Goal: Task Accomplishment & Management: Use online tool/utility

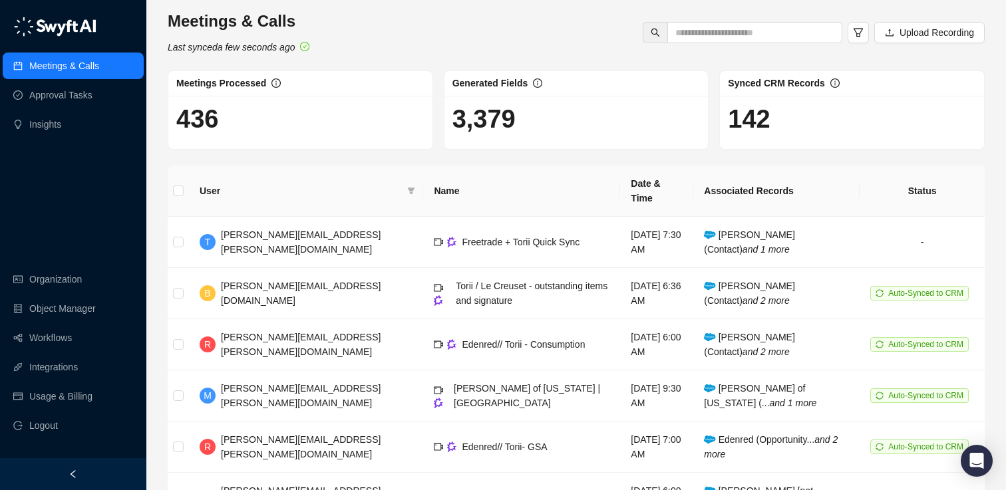
click at [444, 15] on div "Meetings & Calls Last synced a few seconds ago Upload Recording" at bounding box center [576, 33] width 825 height 44
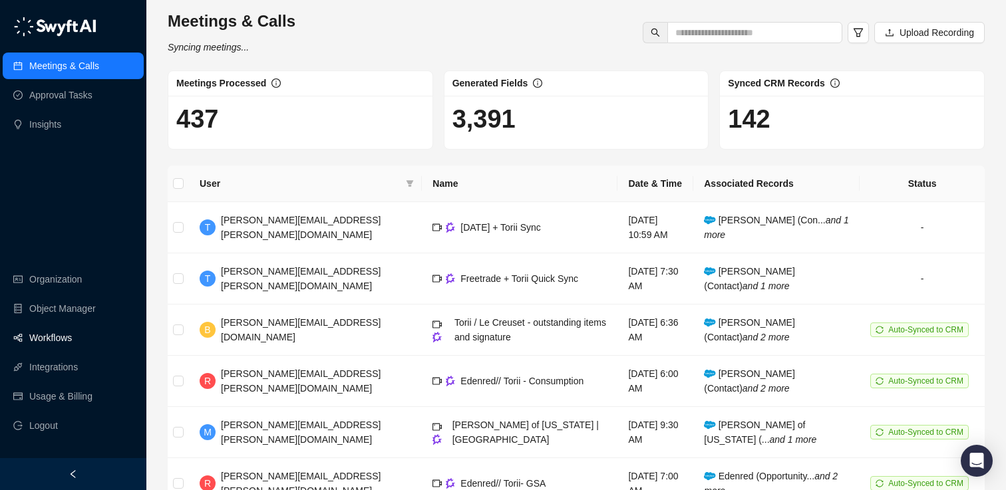
click at [55, 334] on link "Workflows" at bounding box center [50, 338] width 43 height 27
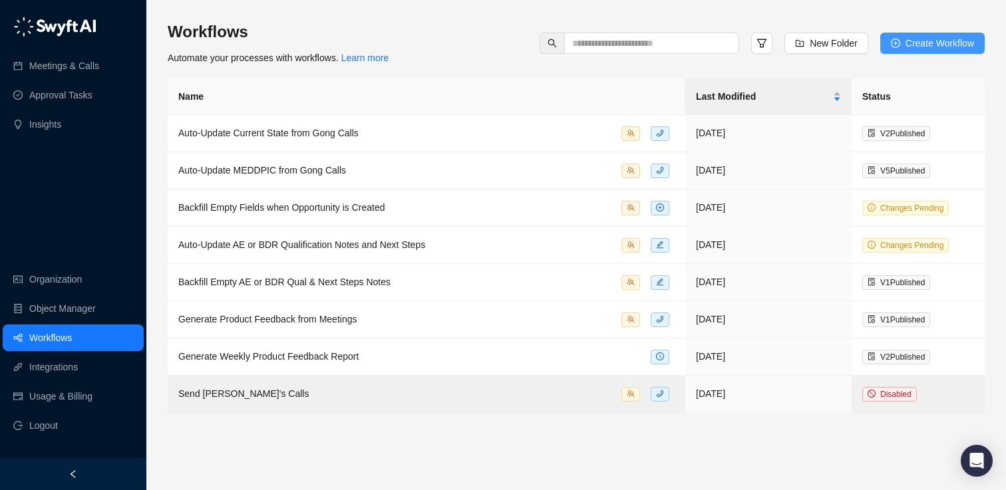
click at [936, 45] on span "Create Workflow" at bounding box center [940, 43] width 69 height 15
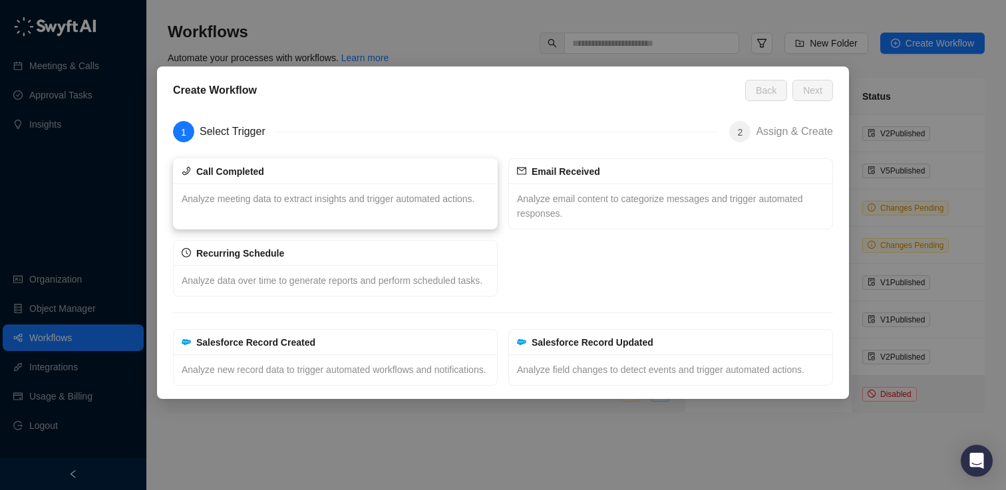
click at [335, 164] on div "Call Completed" at bounding box center [335, 171] width 313 height 15
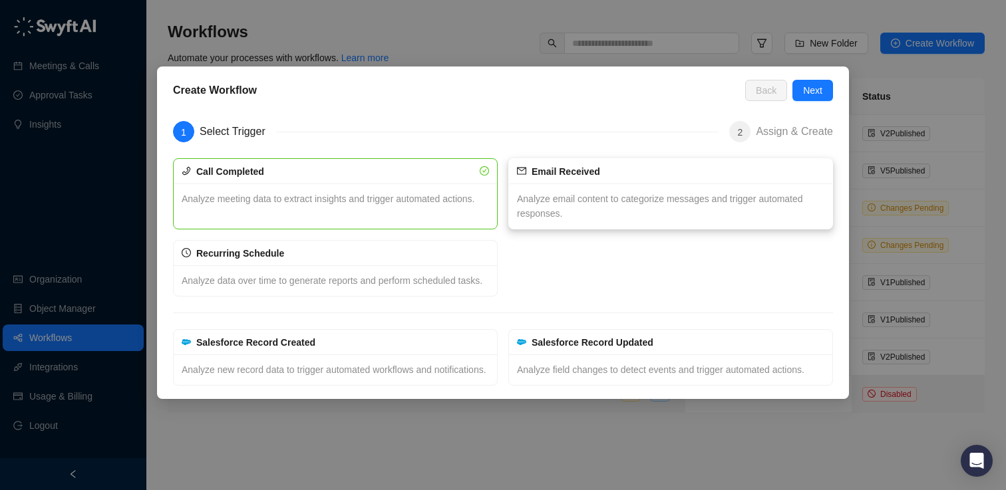
click at [641, 178] on div "Email Received" at bounding box center [670, 171] width 313 height 15
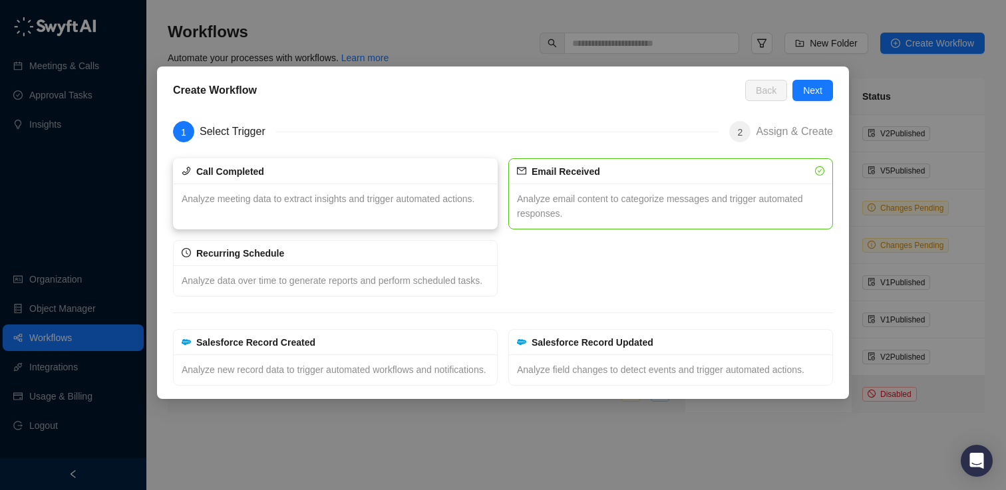
click at [433, 184] on div "Analyze meeting data to extract insights and trigger automated actions." at bounding box center [335, 199] width 323 height 31
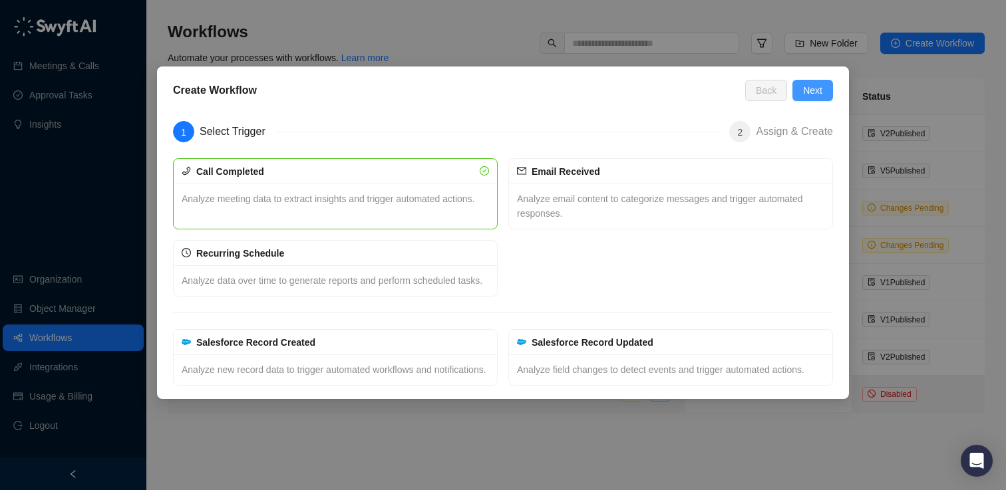
click at [809, 90] on span "Next" at bounding box center [812, 90] width 19 height 15
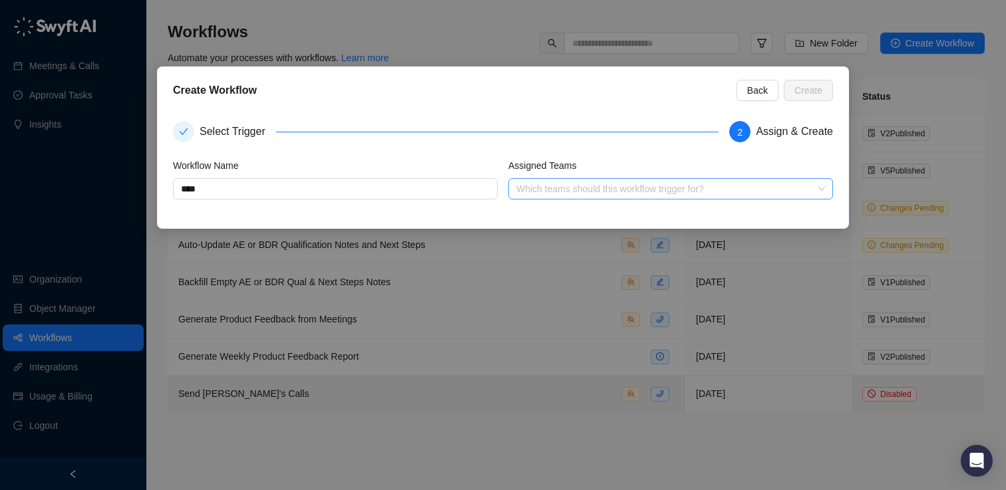
click at [561, 197] on div "Which teams should this workflow trigger for?" at bounding box center [670, 188] width 325 height 21
type input "****"
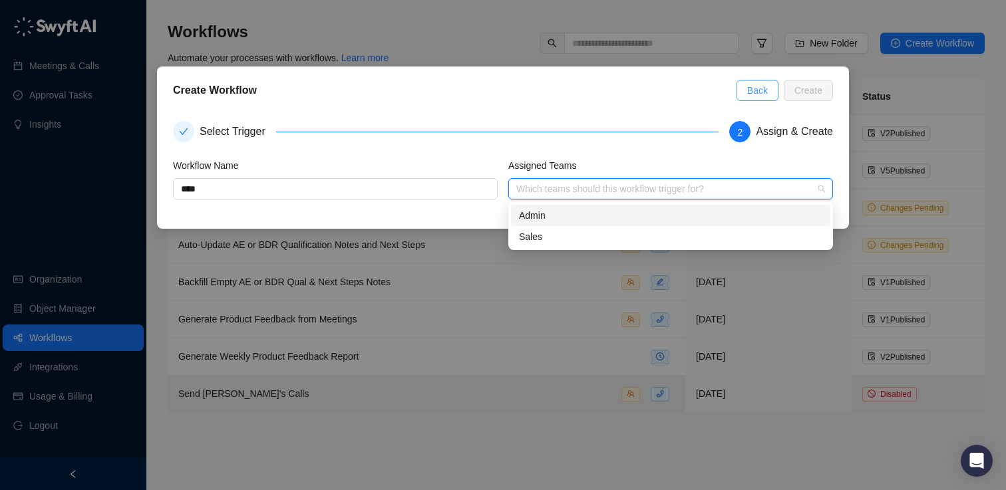
click at [757, 94] on span "Back" at bounding box center [757, 90] width 21 height 15
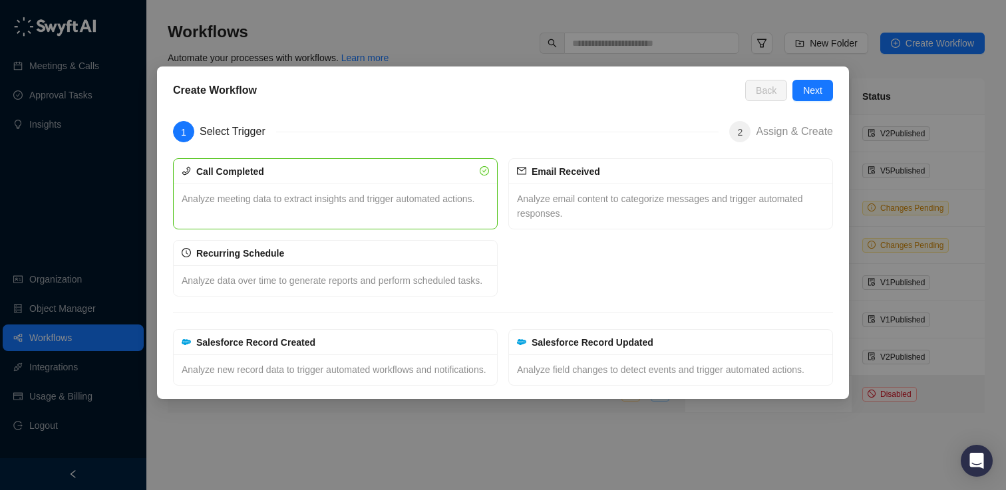
click at [71, 353] on div "Create Workflow Back Next 1 Select Trigger 2 Assign & Create Call Completed Ana…" at bounding box center [503, 245] width 1006 height 490
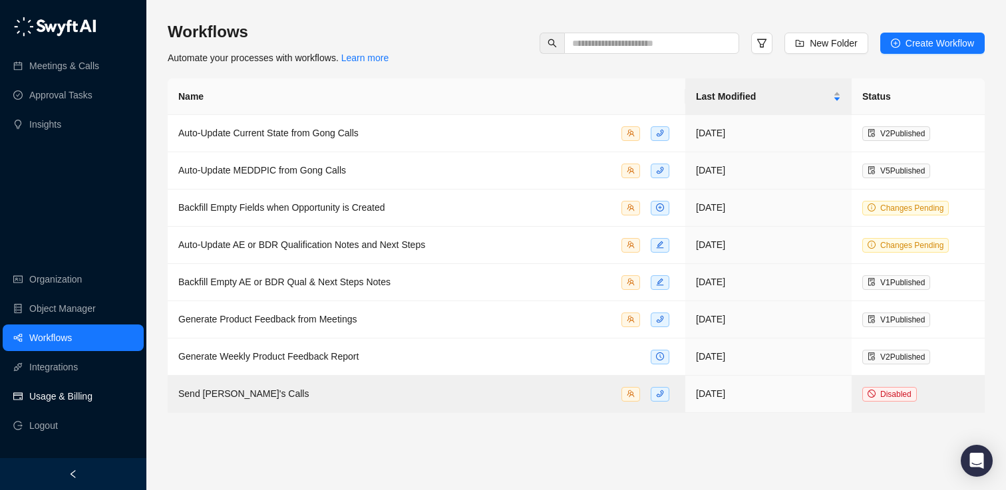
click at [59, 391] on link "Usage & Billing" at bounding box center [60, 396] width 63 height 27
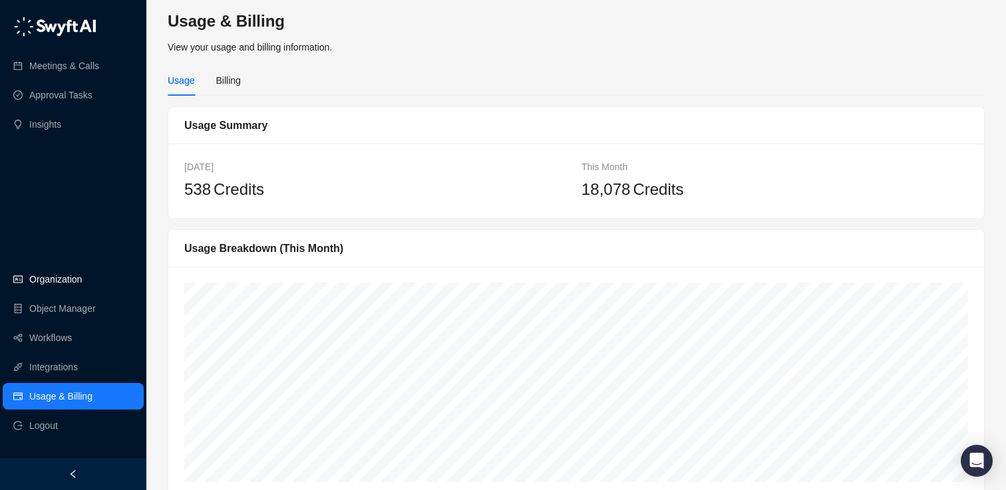
click at [65, 278] on link "Organization" at bounding box center [55, 279] width 53 height 27
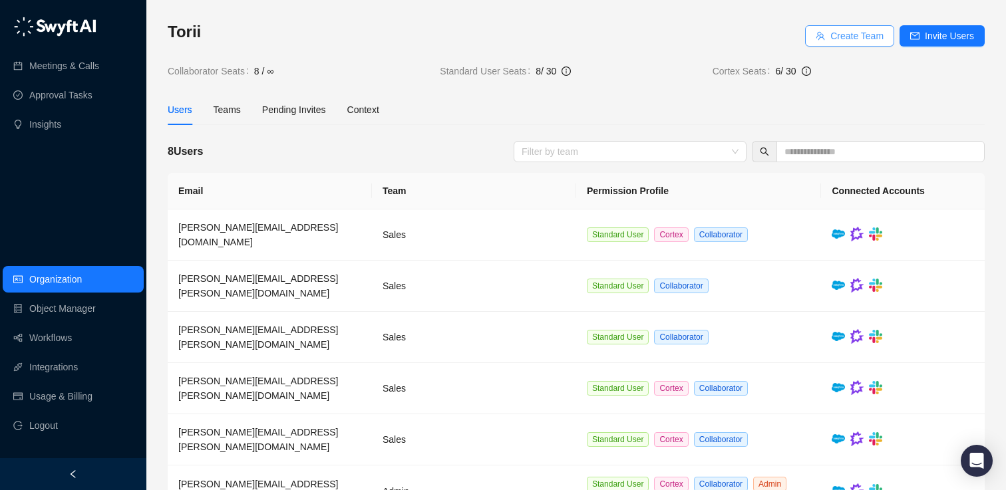
click at [850, 39] on span "Create Team" at bounding box center [856, 36] width 53 height 15
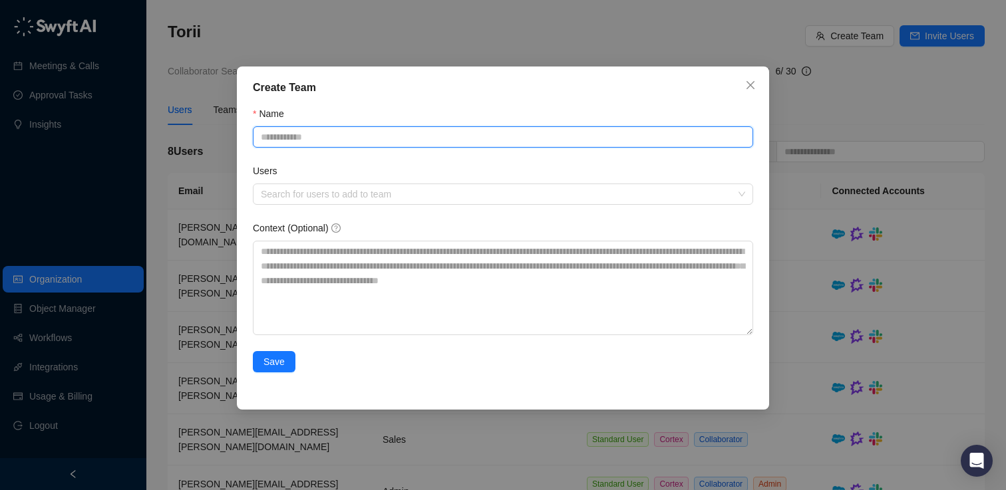
click at [365, 140] on input "Name" at bounding box center [503, 136] width 500 height 21
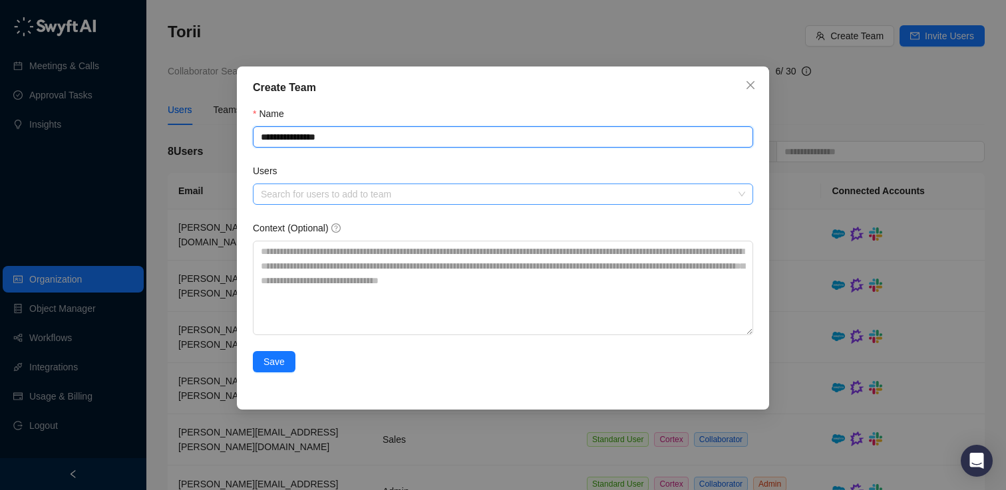
click at [365, 198] on div at bounding box center [496, 195] width 481 height 10
type input "**********"
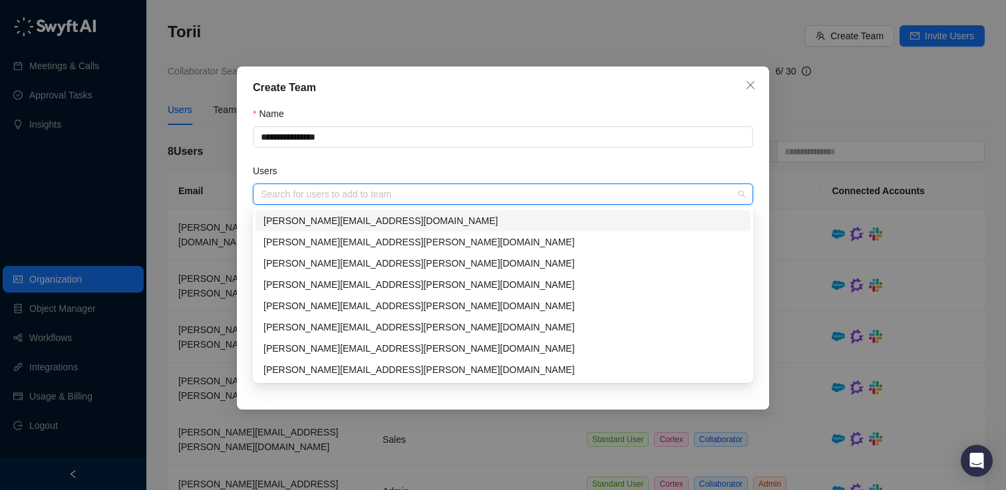
click at [365, 198] on div at bounding box center [496, 195] width 481 height 10
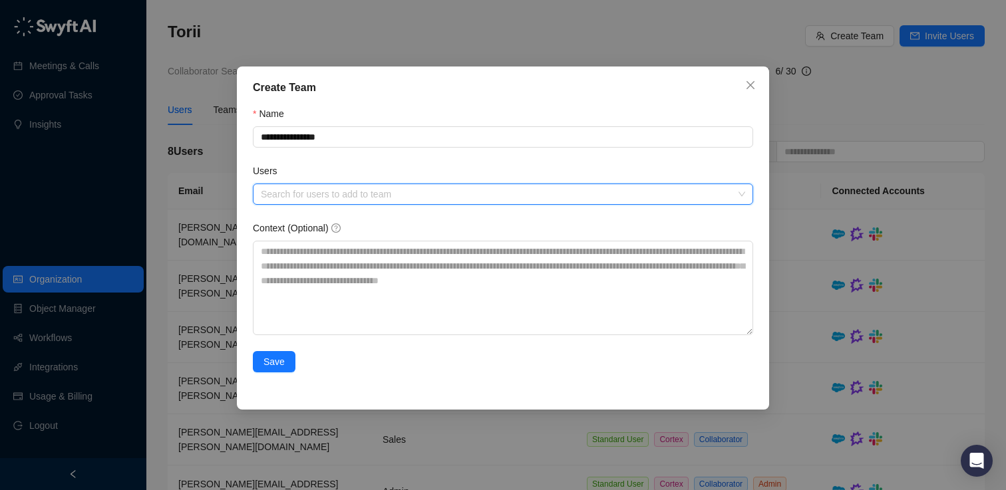
click at [372, 167] on div "Users" at bounding box center [503, 174] width 500 height 20
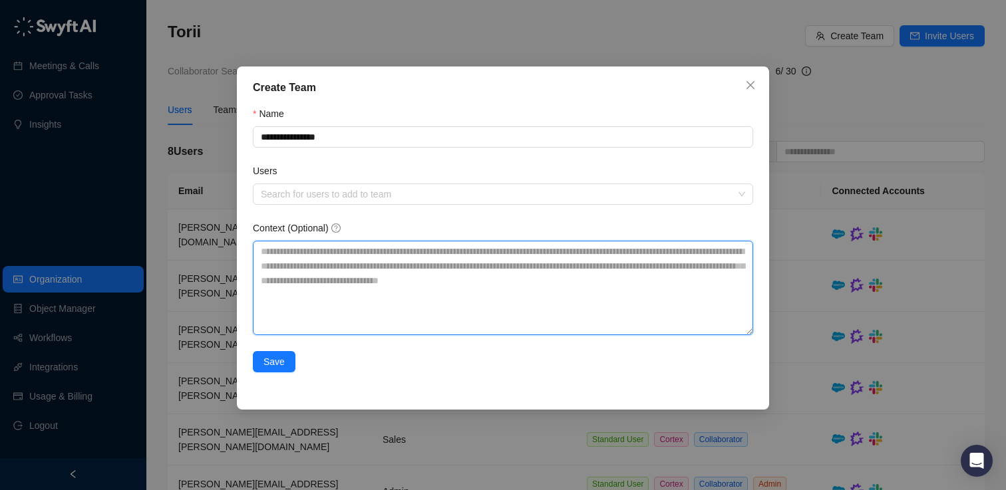
click at [365, 273] on textarea "Context (Optional)" at bounding box center [503, 288] width 500 height 94
paste textarea "**********"
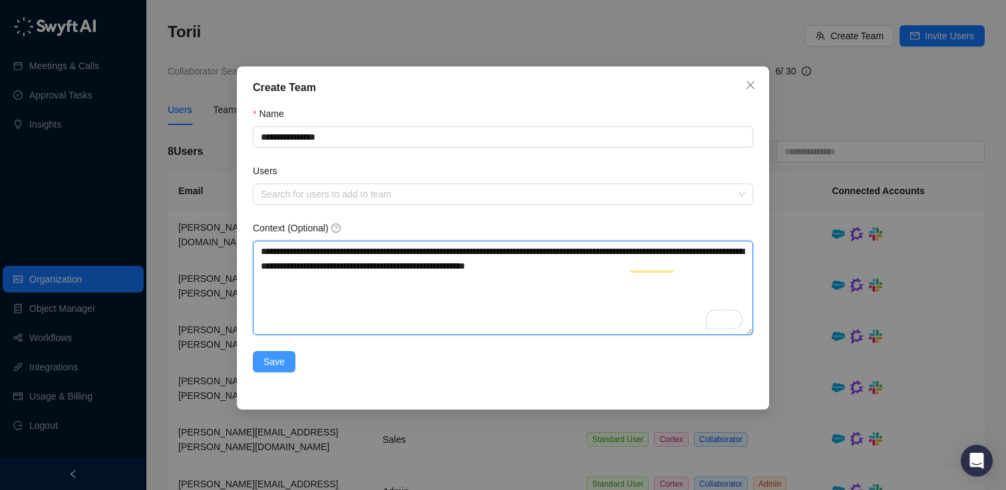
type textarea "**********"
click at [279, 367] on span "Save" at bounding box center [273, 362] width 21 height 15
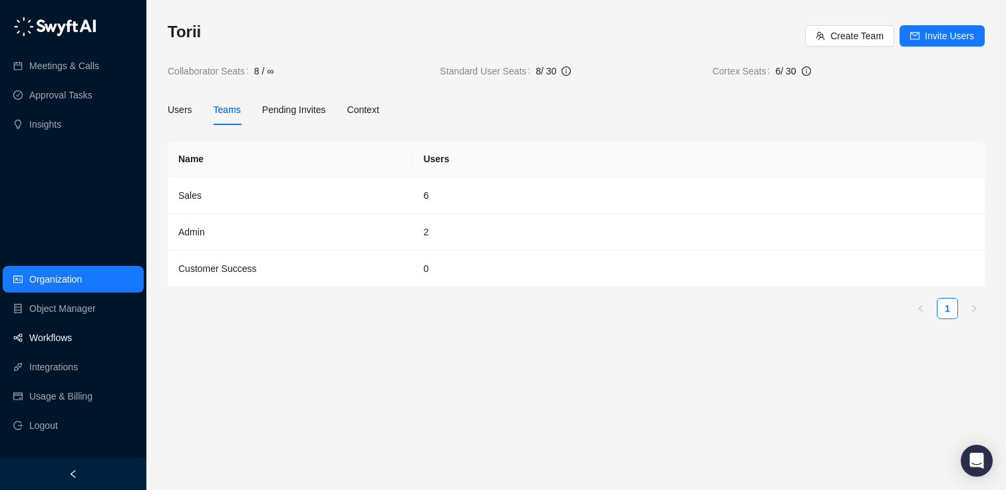
click at [45, 339] on link "Workflows" at bounding box center [50, 338] width 43 height 27
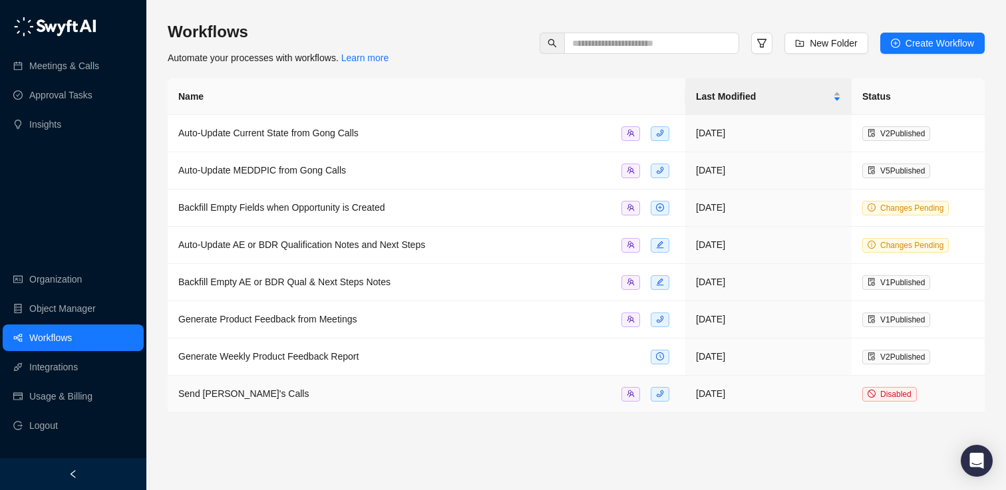
click at [265, 387] on div "Send [PERSON_NAME]'s Calls" at bounding box center [243, 394] width 130 height 15
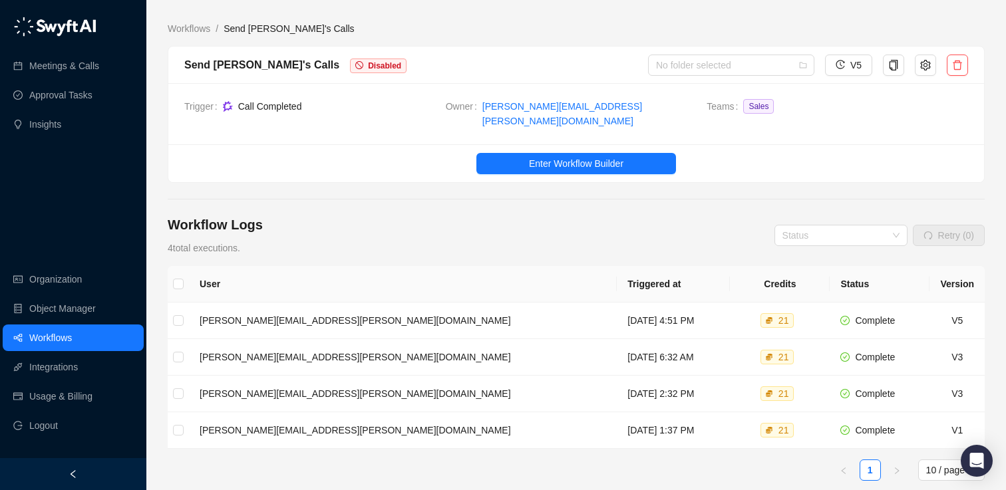
click at [368, 64] on span "Disabled" at bounding box center [384, 65] width 33 height 9
click at [539, 156] on span "Enter Workflow Builder" at bounding box center [576, 163] width 94 height 15
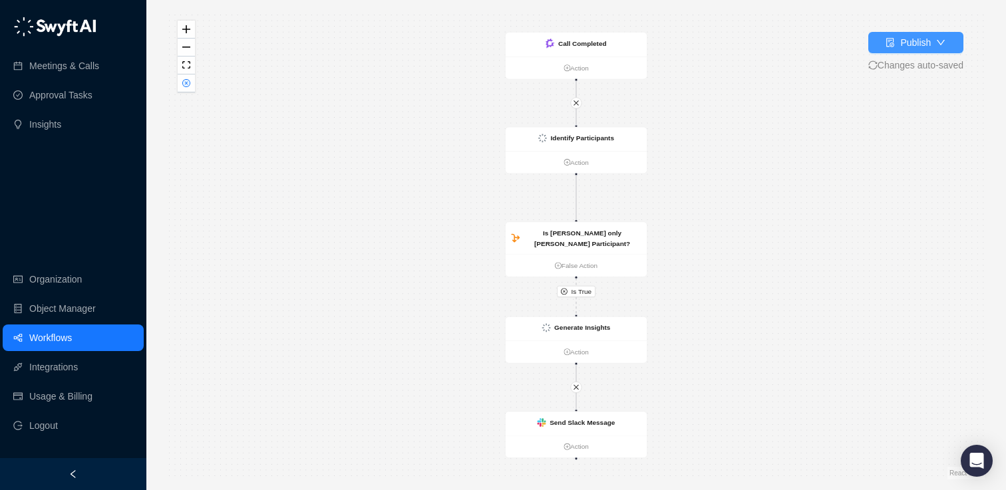
click at [900, 41] on div "Publish" at bounding box center [915, 42] width 31 height 15
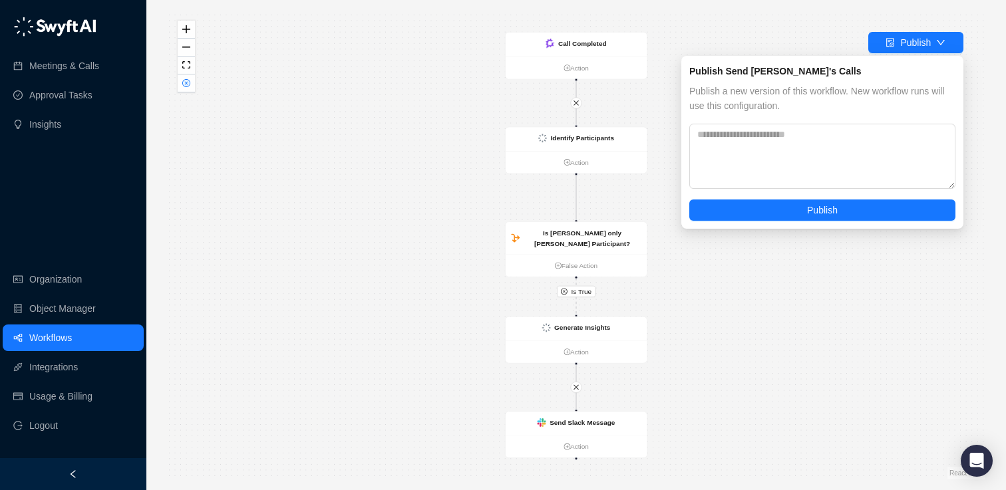
click at [910, 30] on div "Is True Generate Insights Action Identify Participants Action Is [PERSON_NAME] …" at bounding box center [576, 245] width 817 height 469
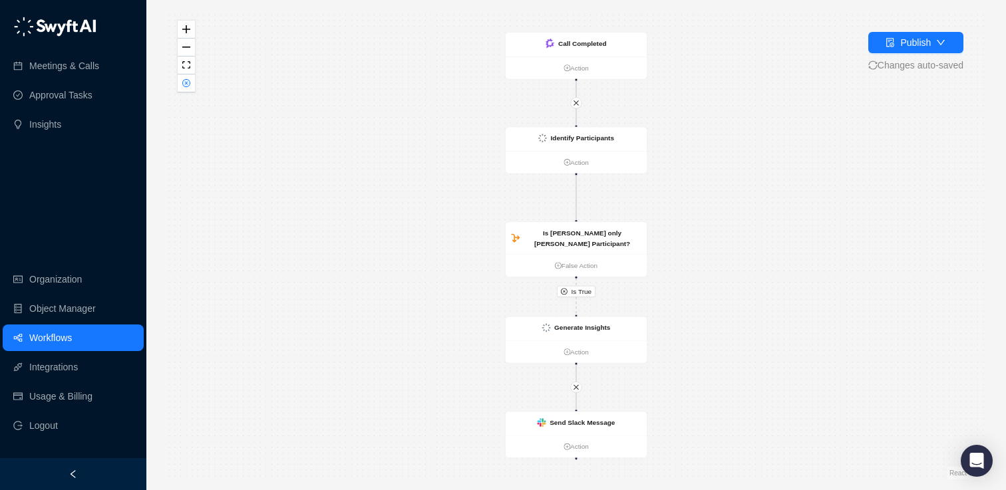
click at [44, 333] on link "Workflows" at bounding box center [50, 338] width 43 height 27
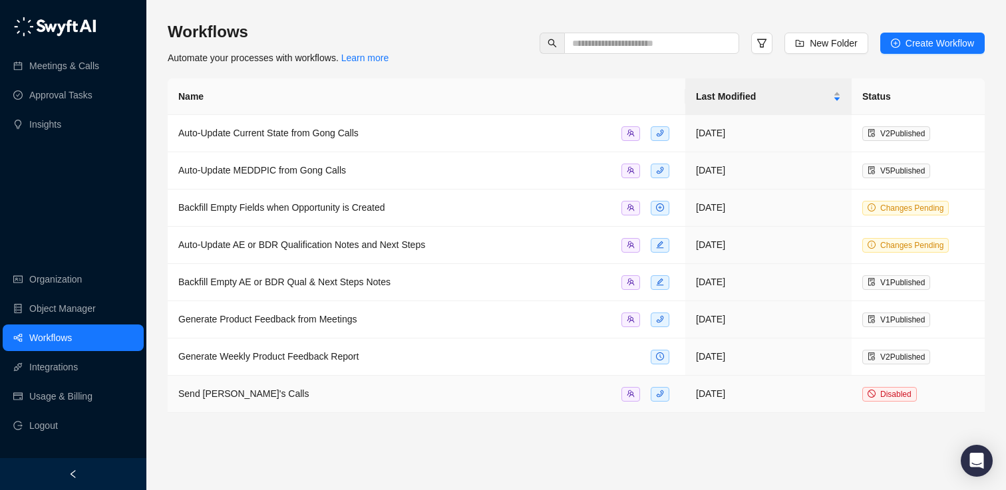
click at [899, 390] on span "Disabled" at bounding box center [895, 394] width 31 height 9
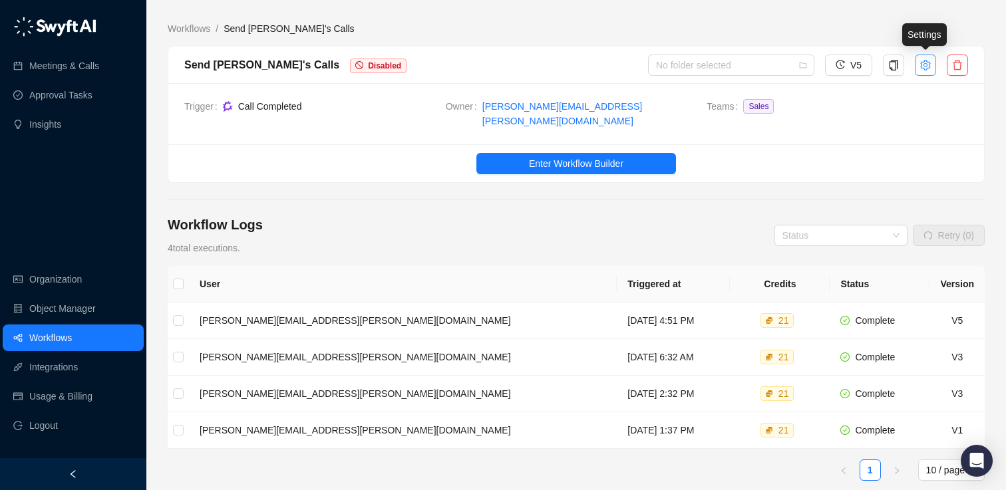
click at [924, 64] on icon "setting" at bounding box center [925, 64] width 10 height 11
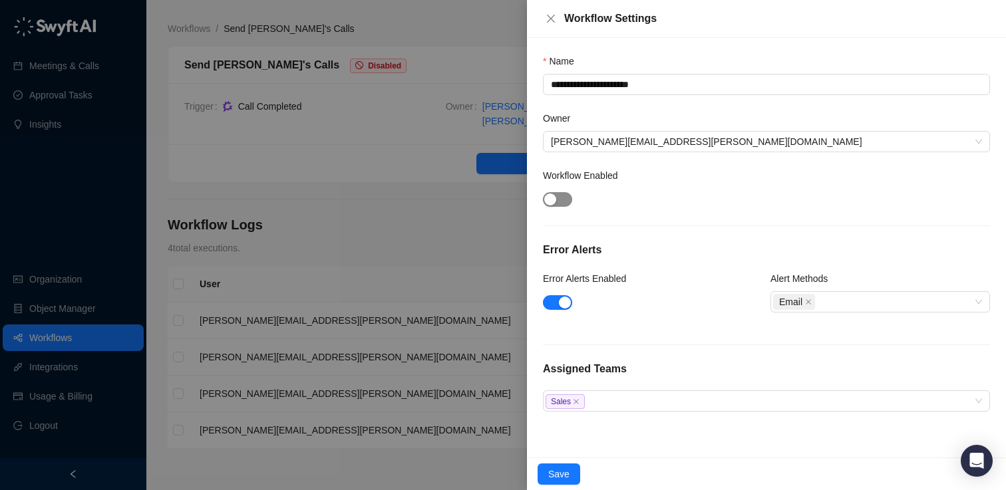
click at [558, 196] on span "button" at bounding box center [557, 199] width 29 height 15
click at [554, 477] on span "Save" at bounding box center [558, 474] width 21 height 15
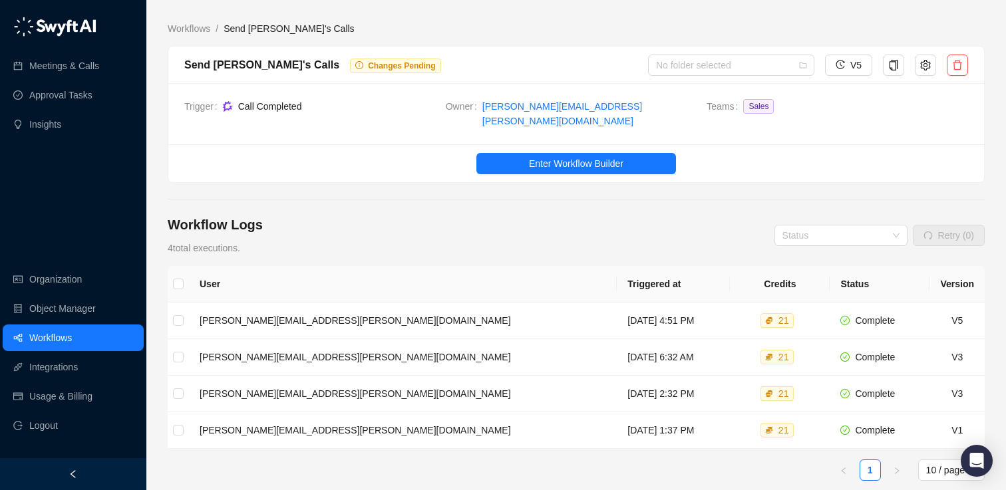
click at [54, 329] on link "Workflows" at bounding box center [50, 338] width 43 height 27
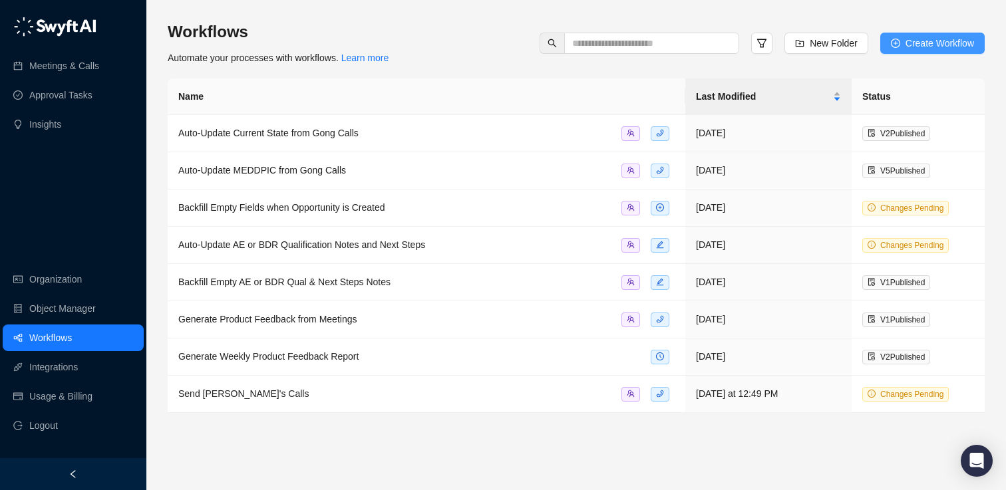
click at [912, 47] on span "Create Workflow" at bounding box center [940, 43] width 69 height 15
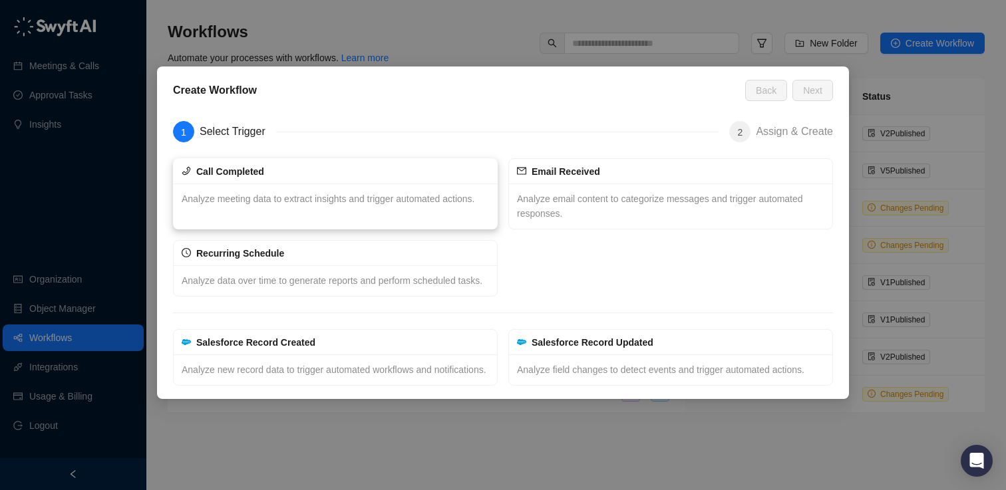
click at [243, 194] on span "Analyze meeting data to extract insights and trigger automated actions." at bounding box center [328, 199] width 293 height 11
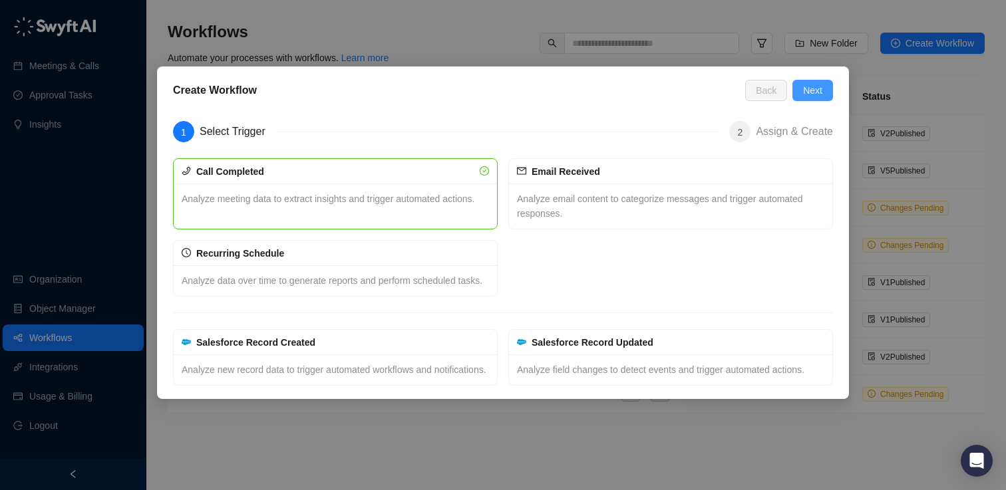
click at [816, 88] on span "Next" at bounding box center [812, 90] width 19 height 15
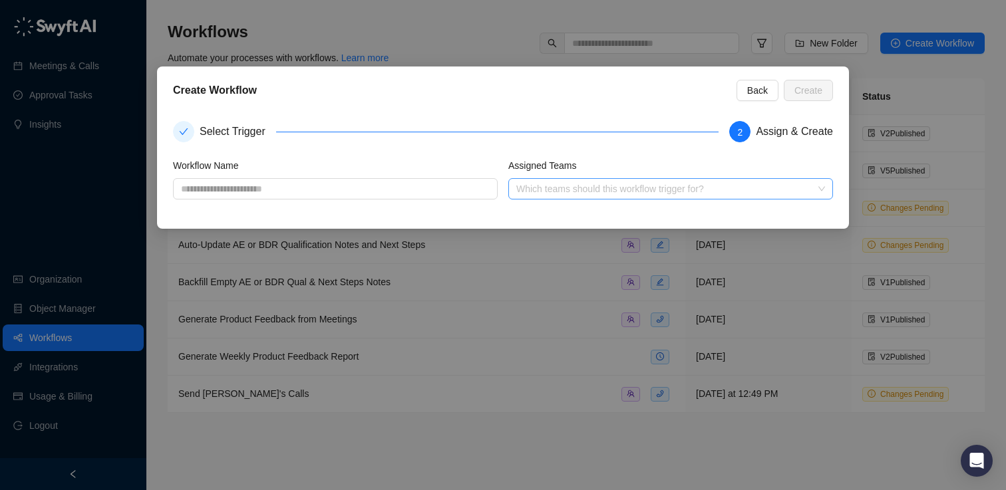
click at [558, 188] on div at bounding box center [663, 189] width 305 height 10
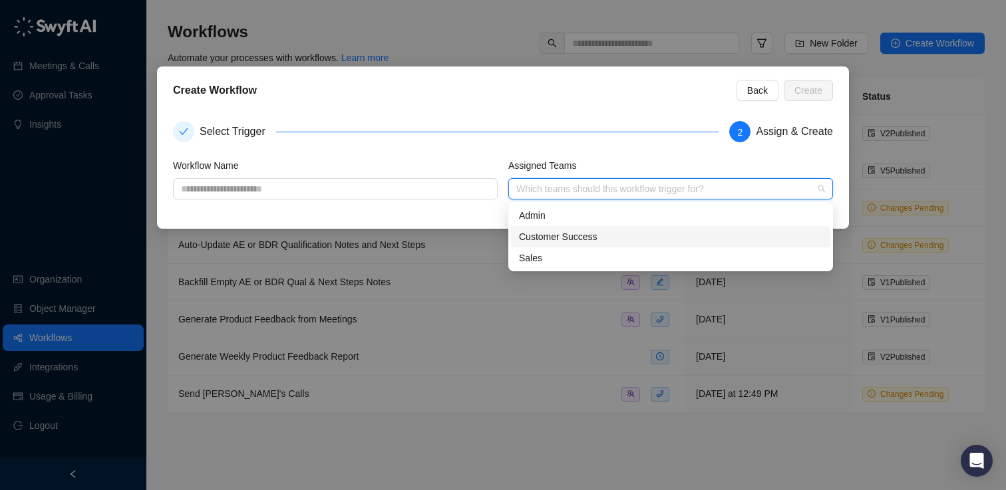
click at [561, 230] on div "Customer Success" at bounding box center [670, 237] width 303 height 15
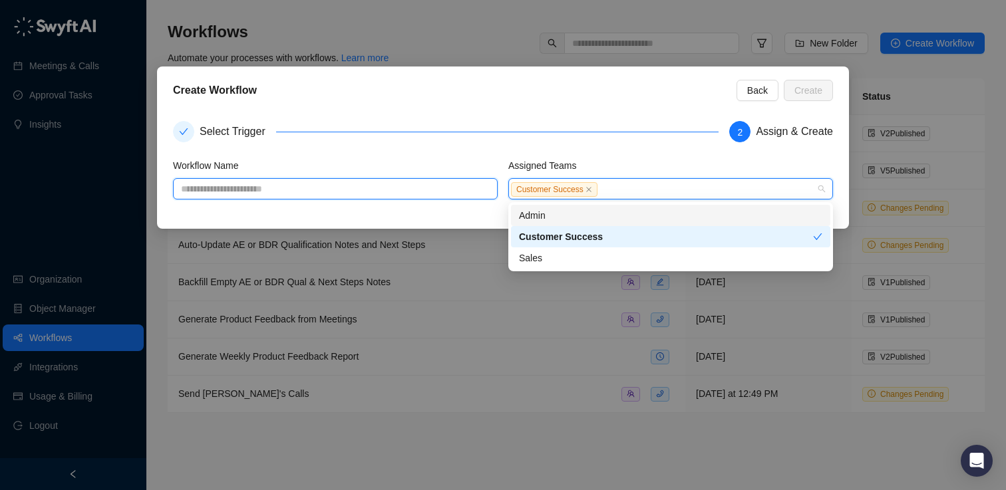
click at [421, 184] on input "text" at bounding box center [335, 188] width 325 height 21
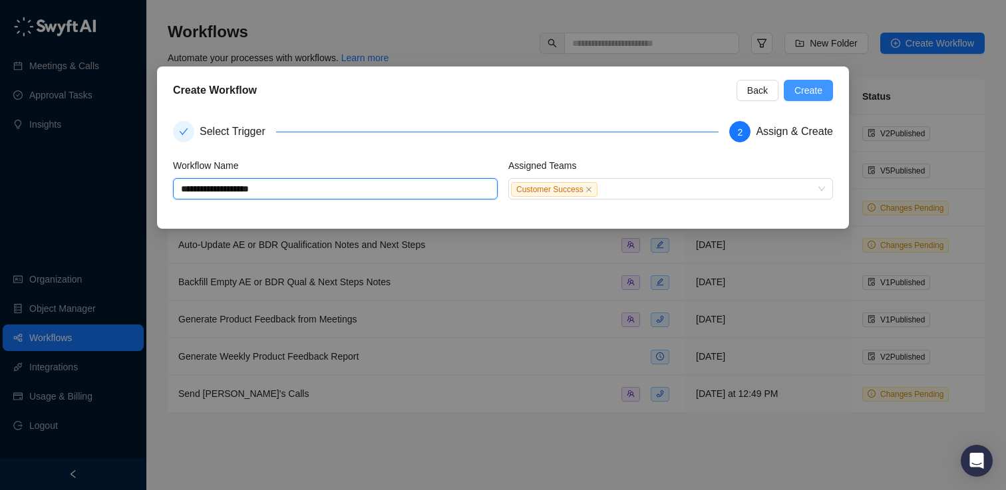
type input "**********"
click at [811, 87] on span "Create" at bounding box center [808, 90] width 28 height 15
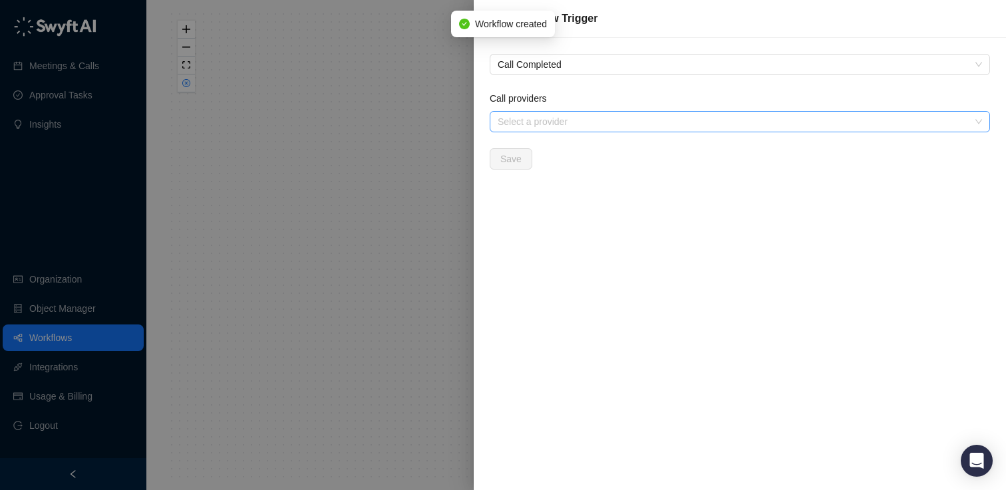
click at [560, 131] on div "Select a provider" at bounding box center [740, 121] width 500 height 21
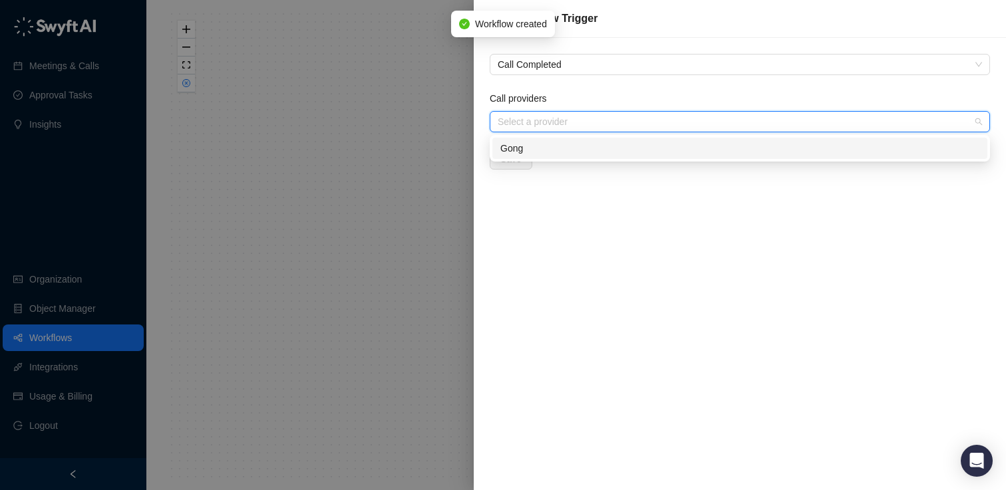
click at [550, 146] on div "Gong" at bounding box center [739, 148] width 479 height 15
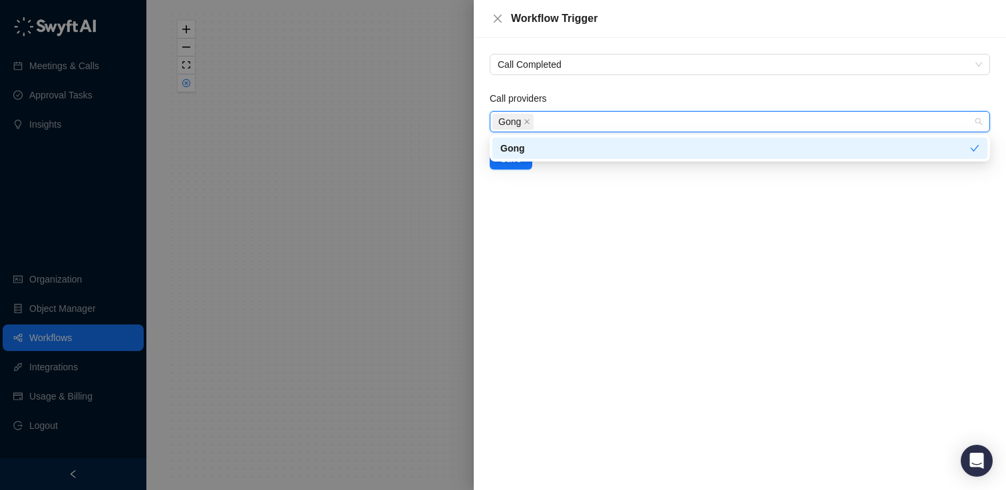
click at [546, 198] on div "Call Completed Call providers Gong Save" at bounding box center [740, 264] width 532 height 452
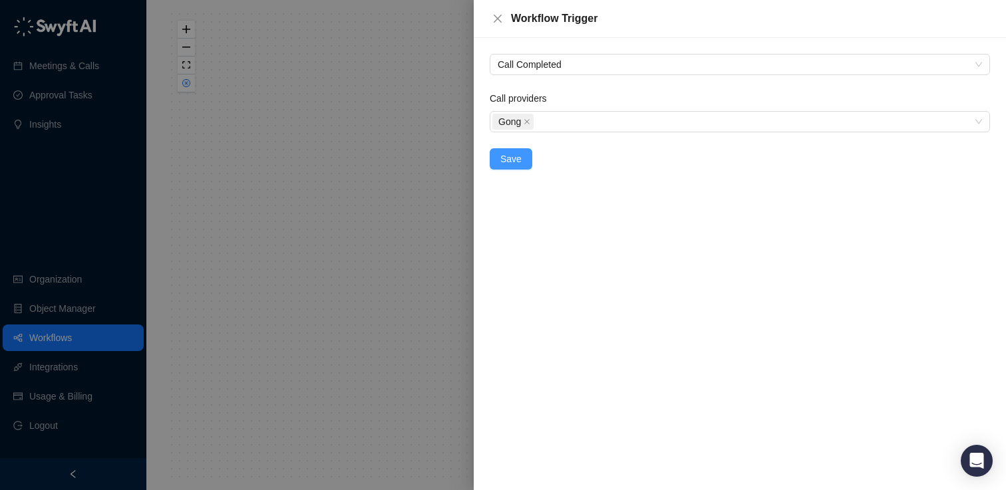
click at [514, 163] on span "Save" at bounding box center [510, 159] width 21 height 15
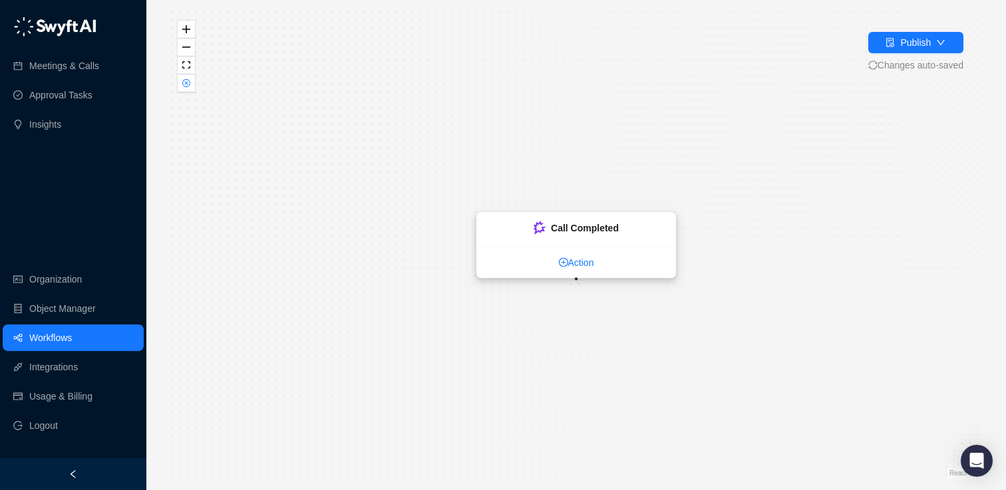
click at [577, 259] on link "Action" at bounding box center [576, 262] width 198 height 15
